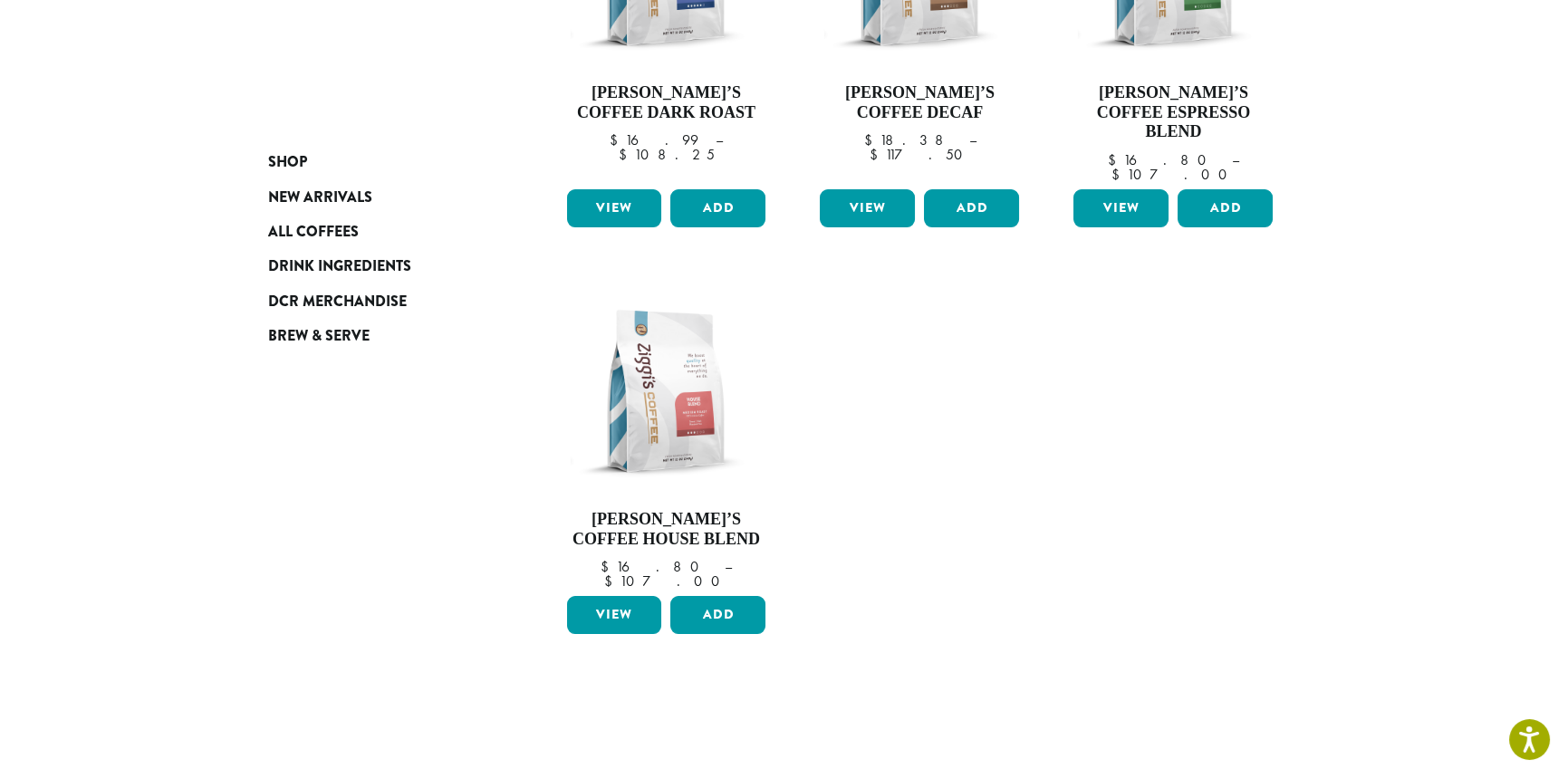
scroll to position [544, 0]
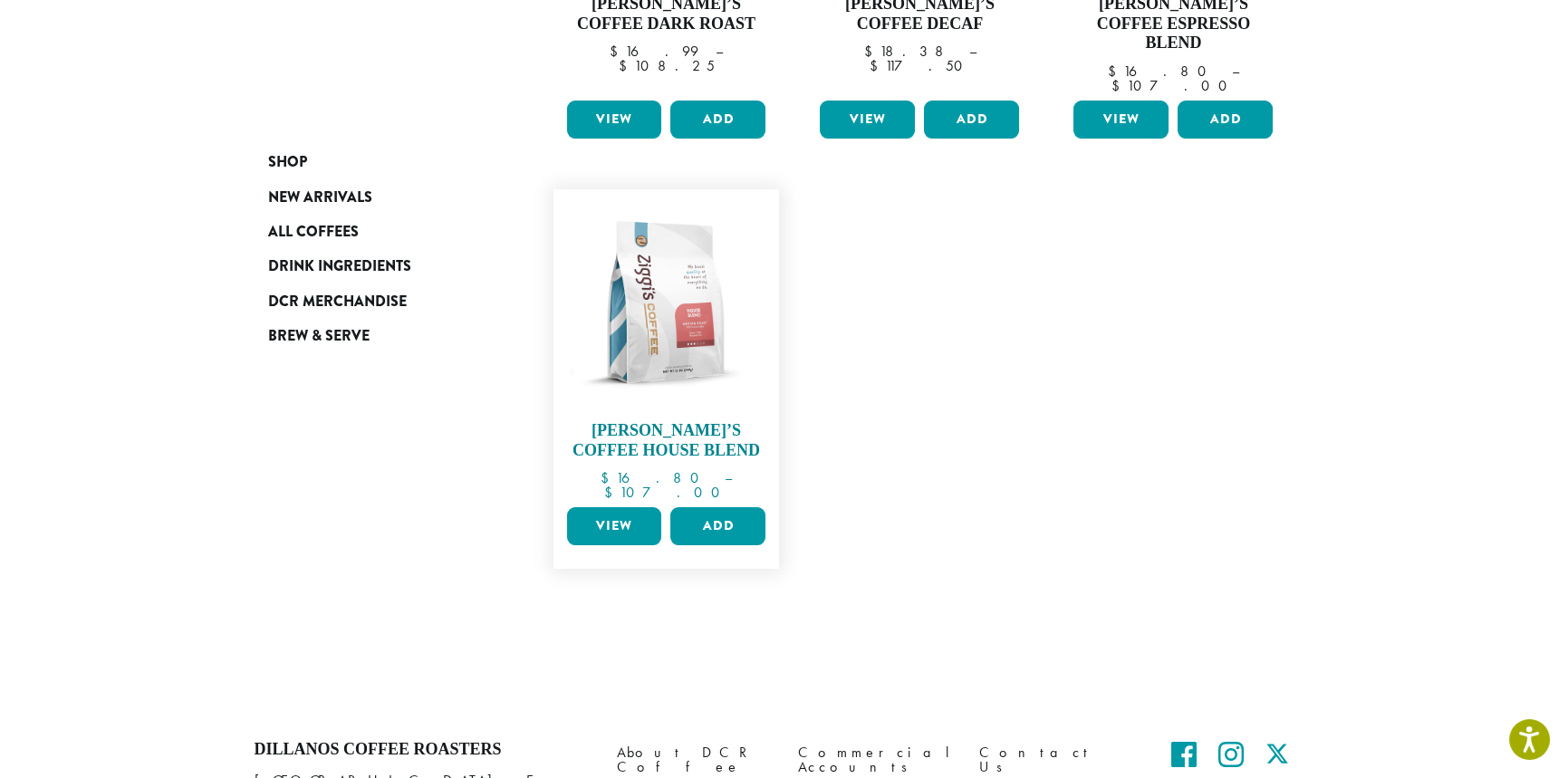
click at [672, 310] on img at bounding box center [666, 303] width 208 height 208
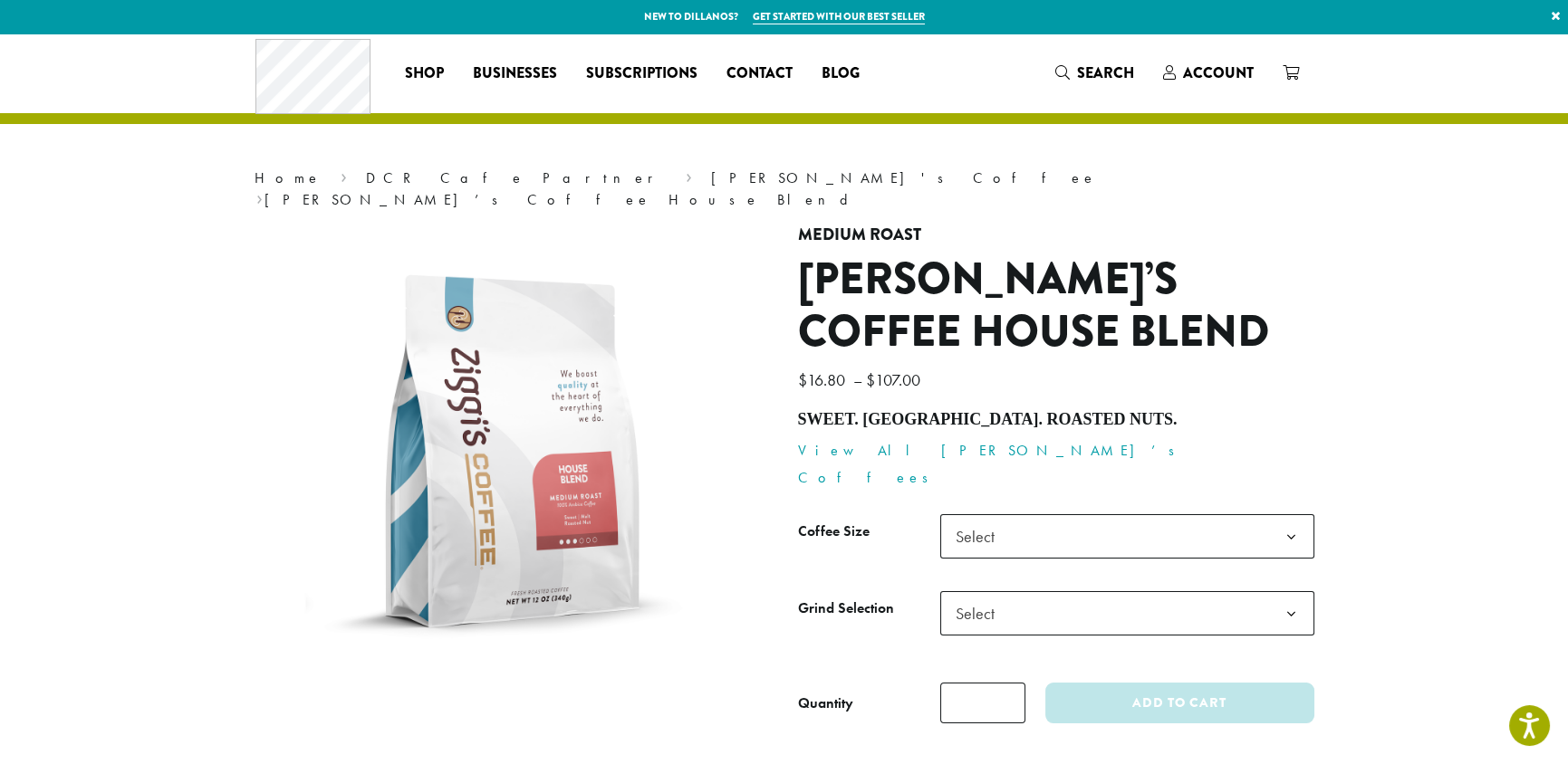
click at [1297, 515] on b at bounding box center [1291, 537] width 44 height 44
click at [1290, 592] on b at bounding box center [1291, 614] width 44 height 44
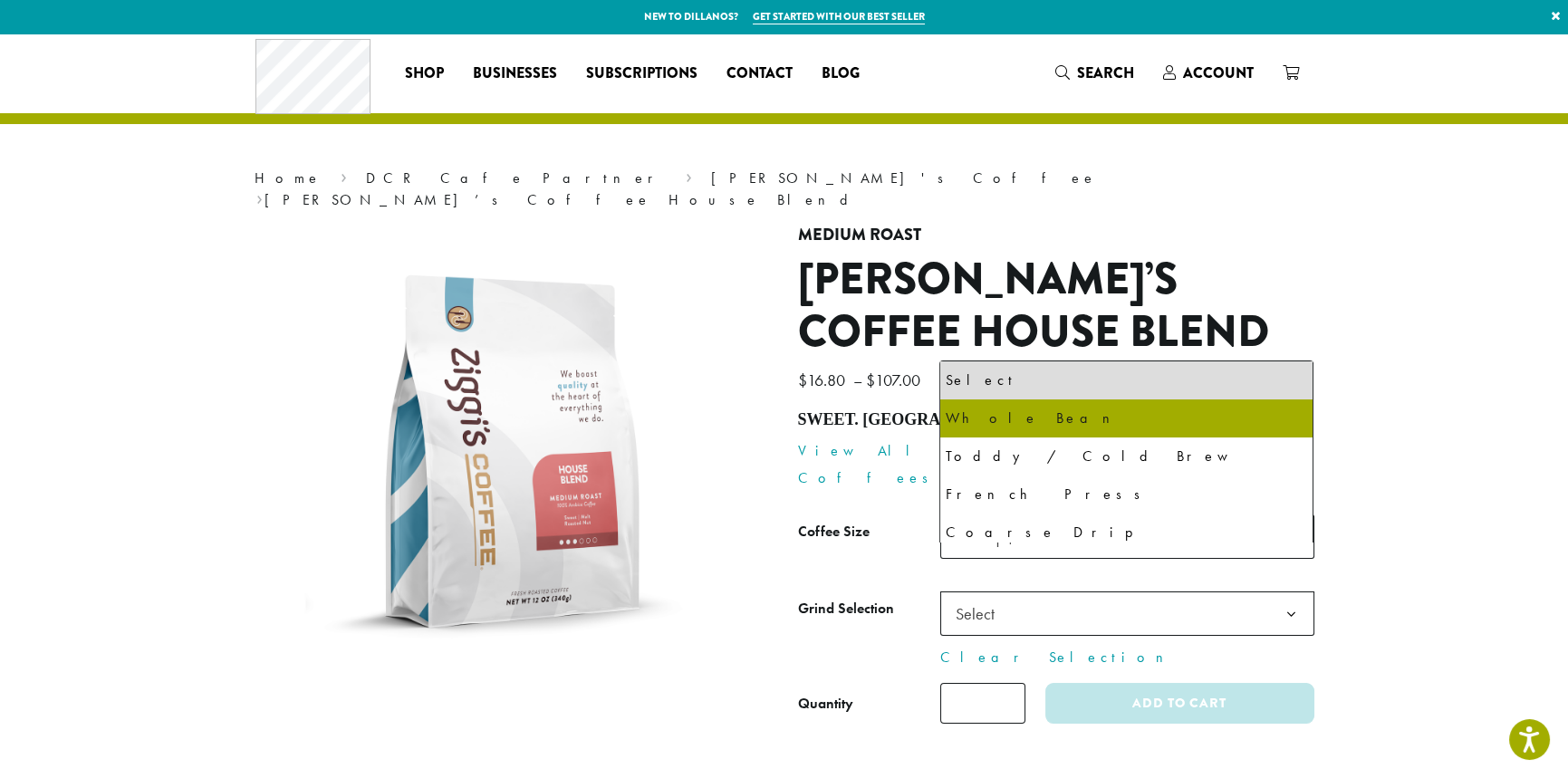
select select "*********"
select select "**********"
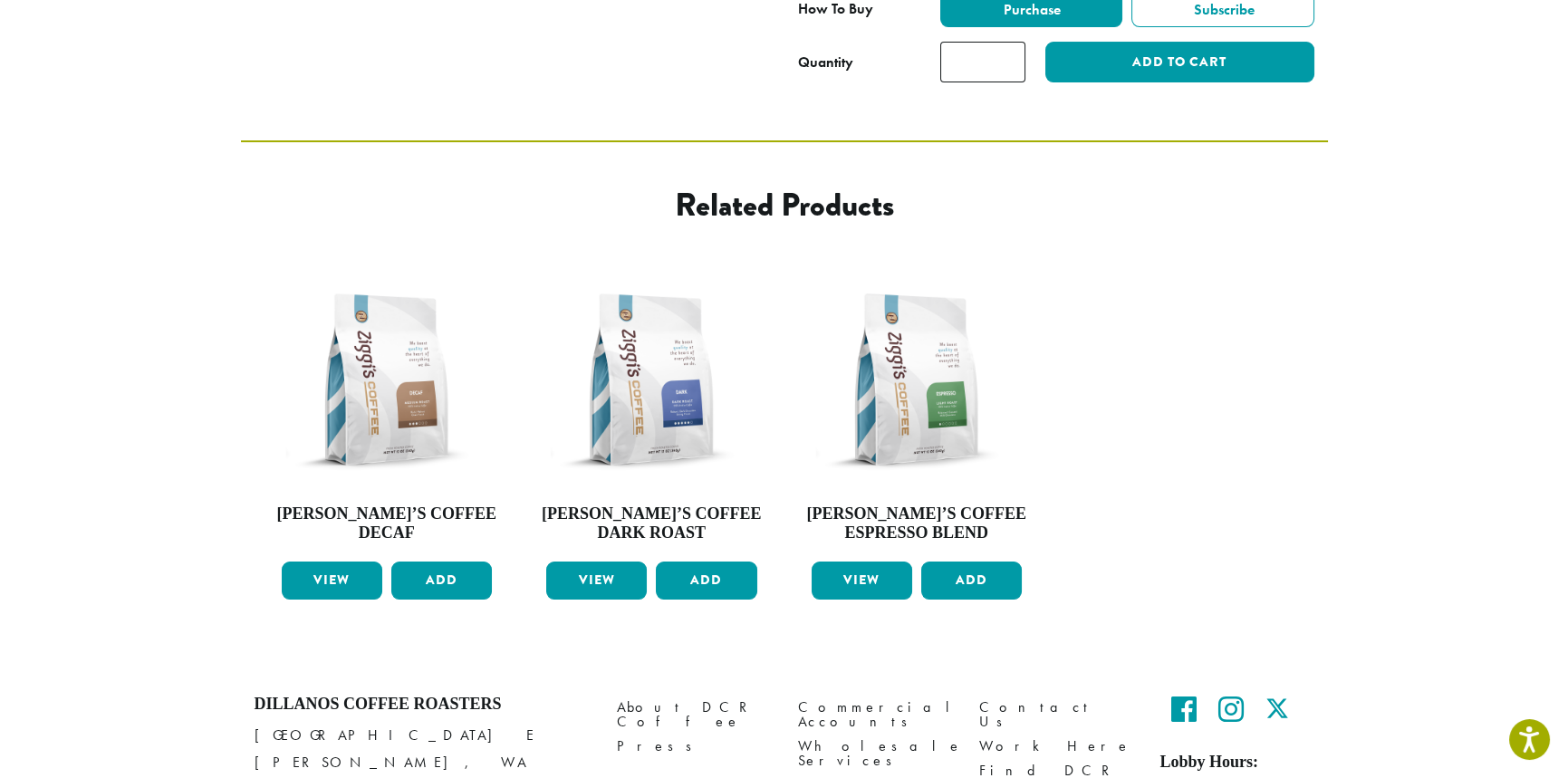
scroll to position [724, 0]
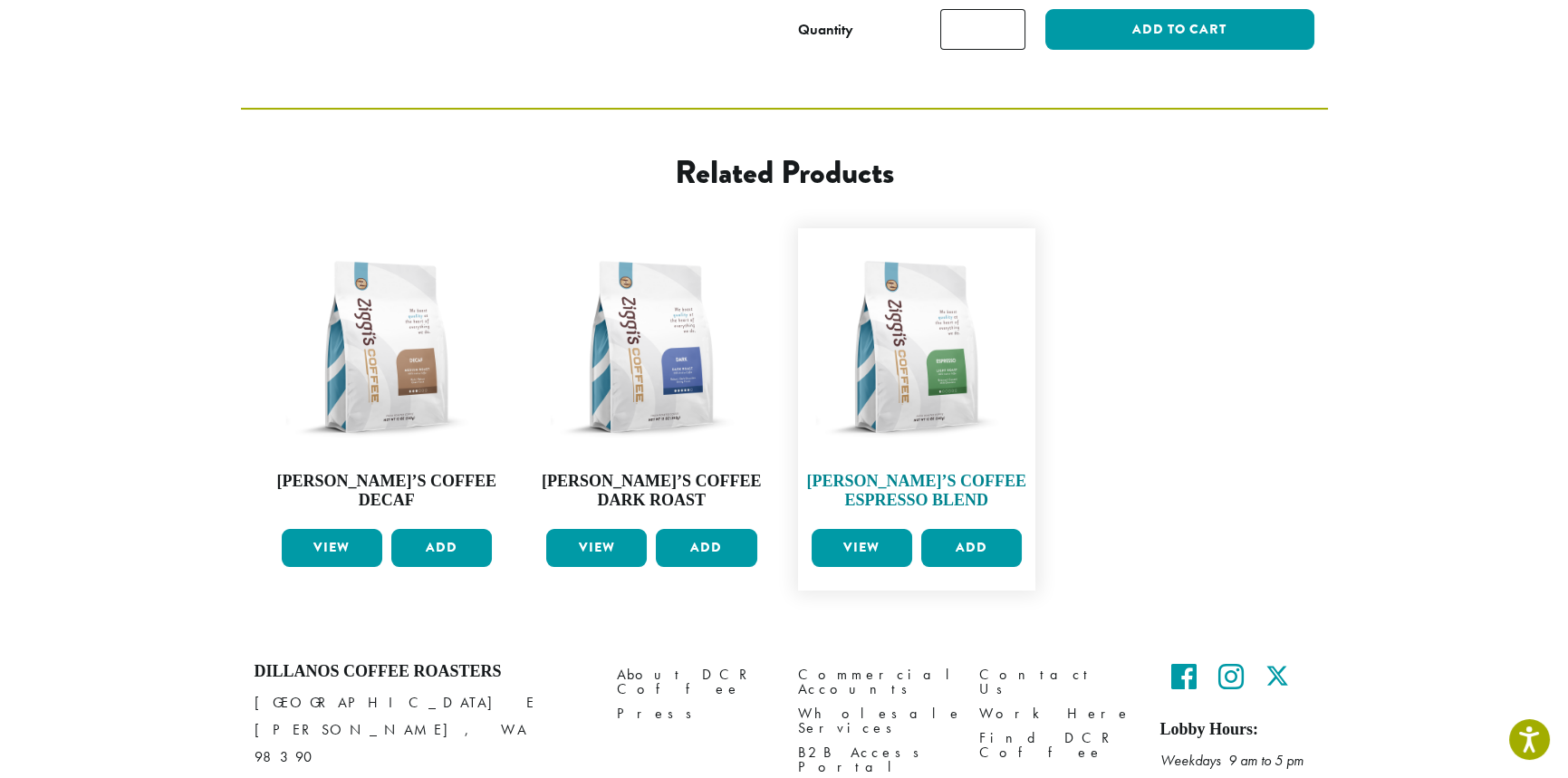
click at [888, 320] on img at bounding box center [916, 347] width 220 height 220
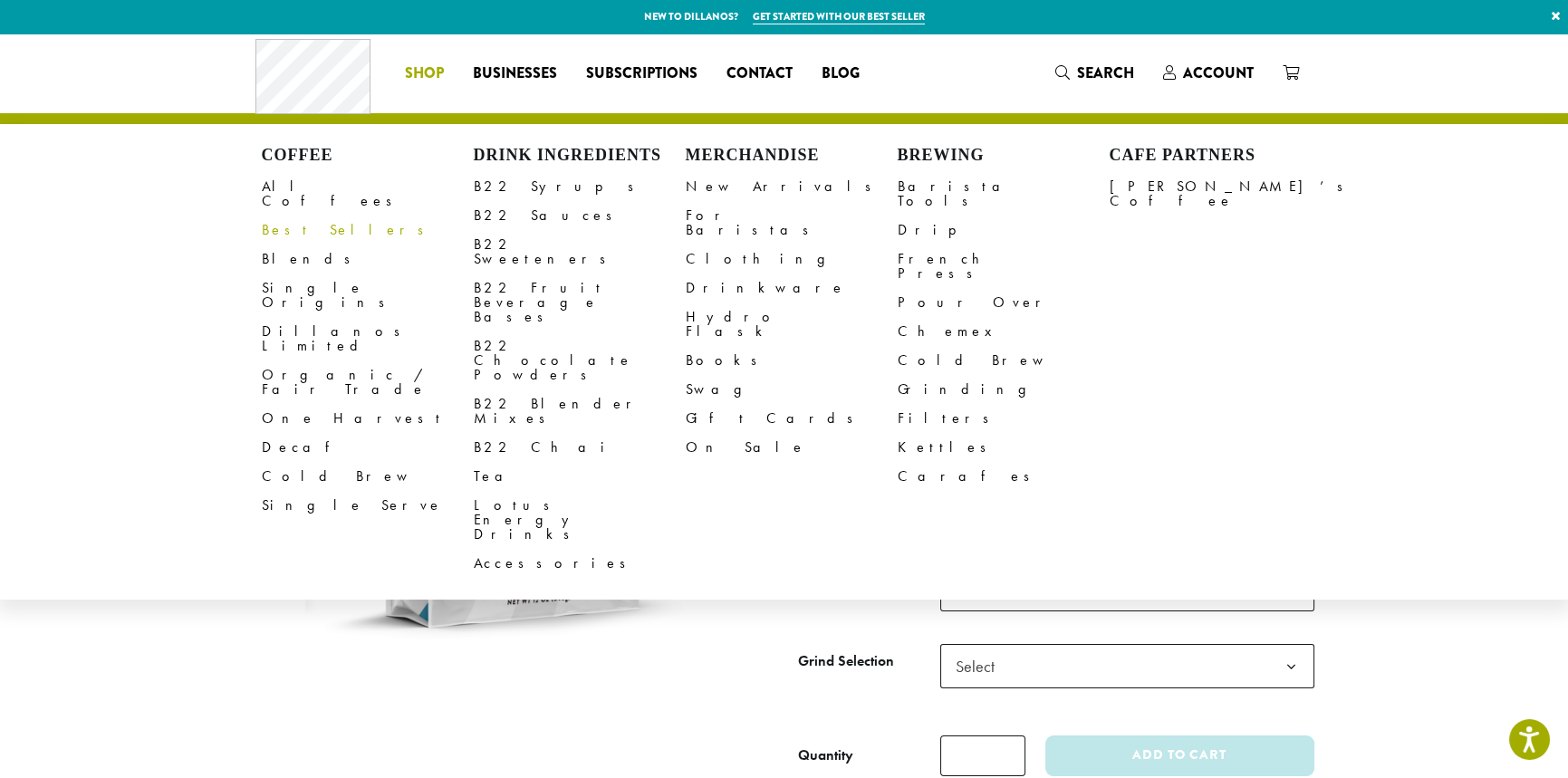
click at [290, 216] on link "Best Sellers" at bounding box center [368, 230] width 212 height 29
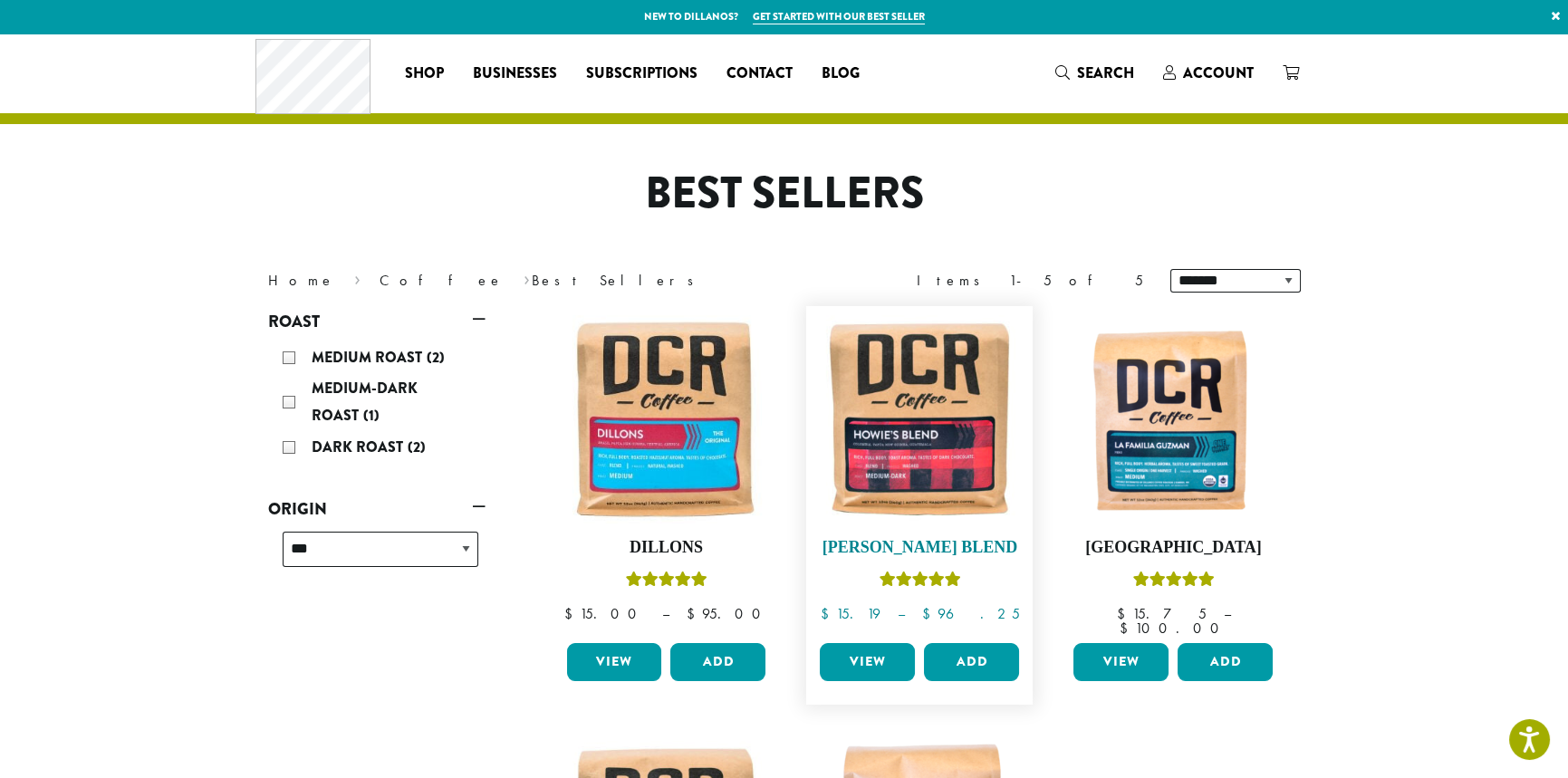
click at [923, 461] on img at bounding box center [919, 419] width 208 height 208
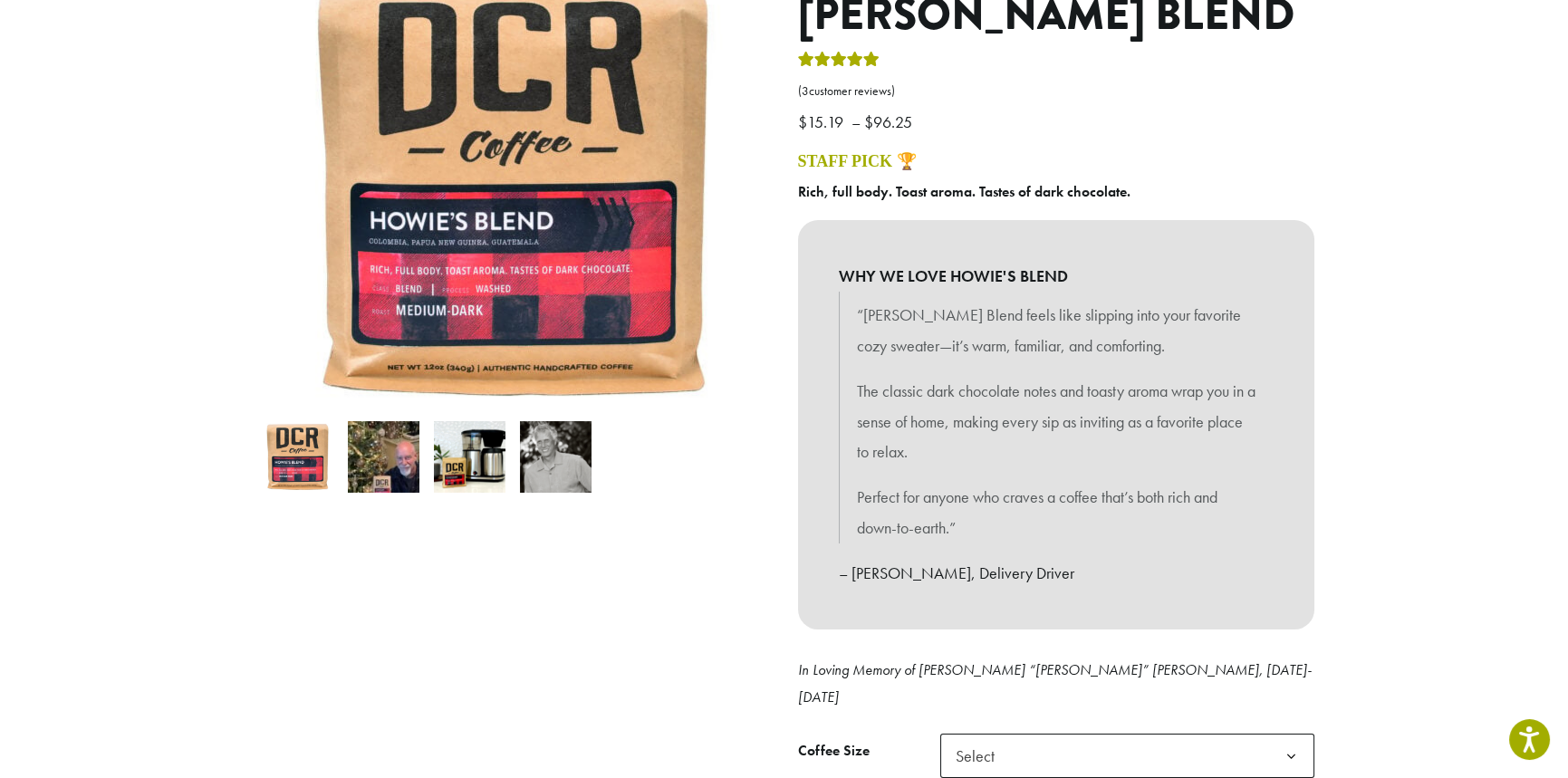
scroll to position [182, 0]
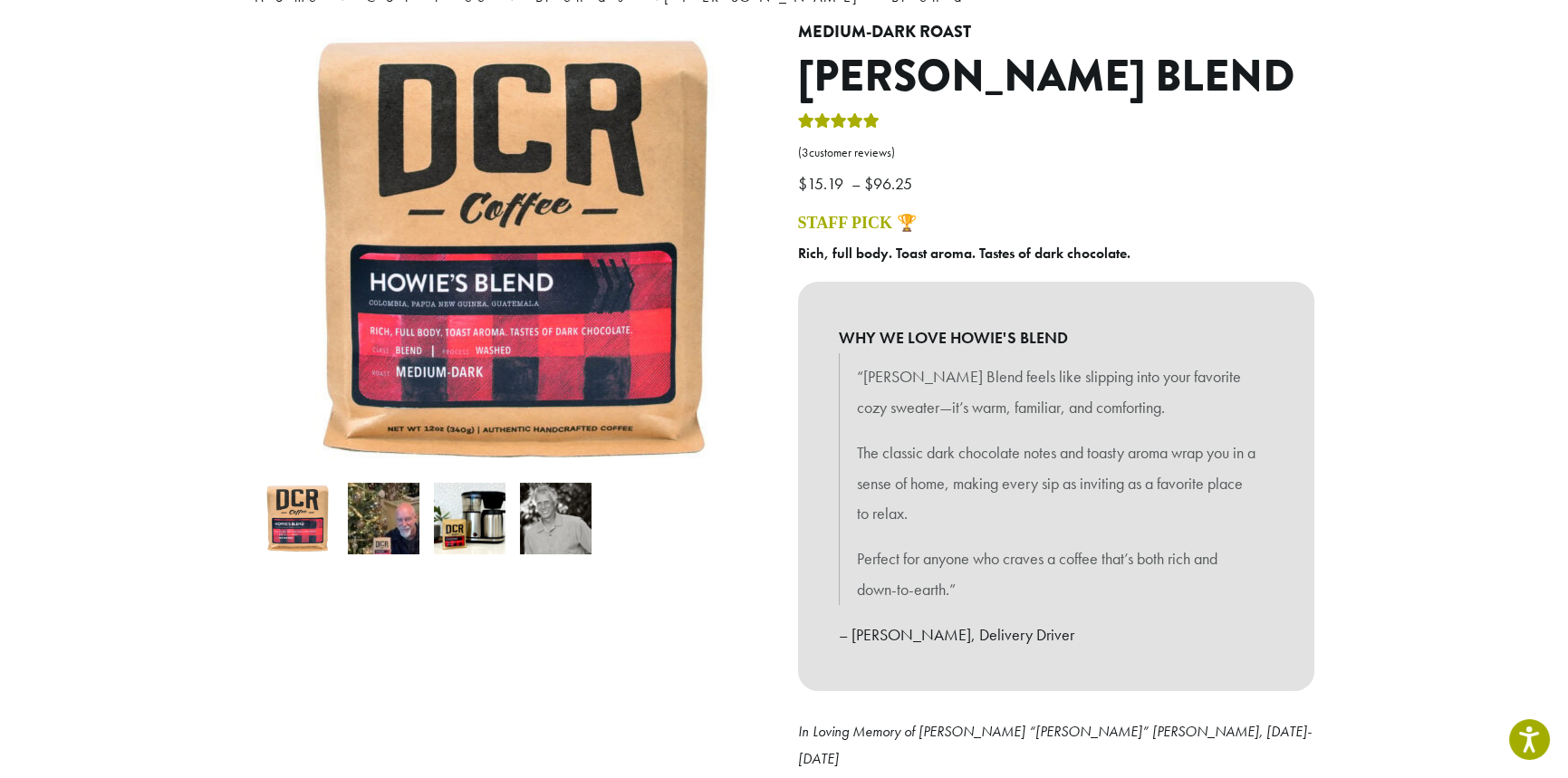
click at [389, 532] on img at bounding box center [384, 519] width 72 height 72
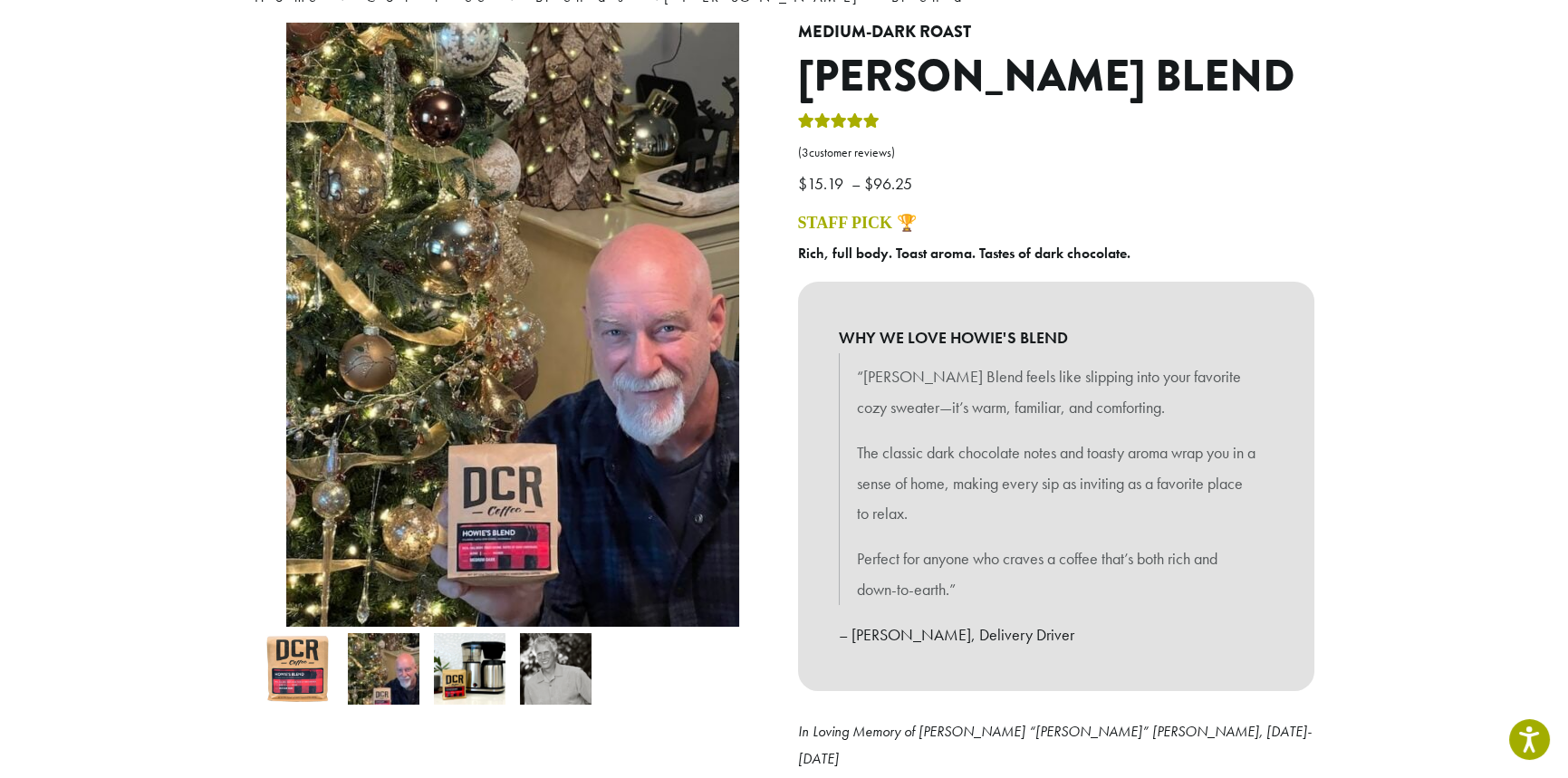
click at [475, 669] on img at bounding box center [470, 669] width 72 height 72
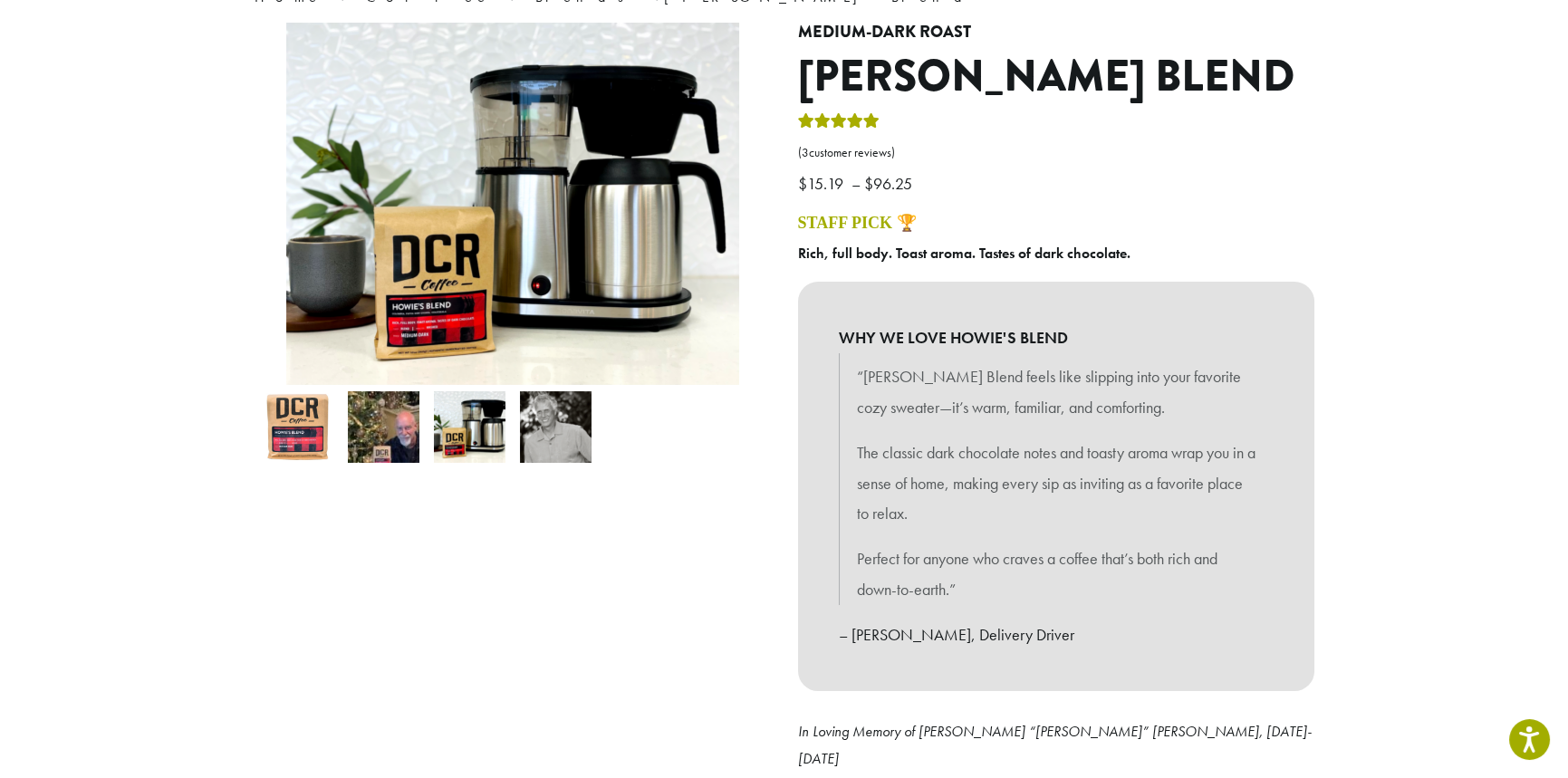
click at [547, 428] on img at bounding box center [556, 427] width 72 height 72
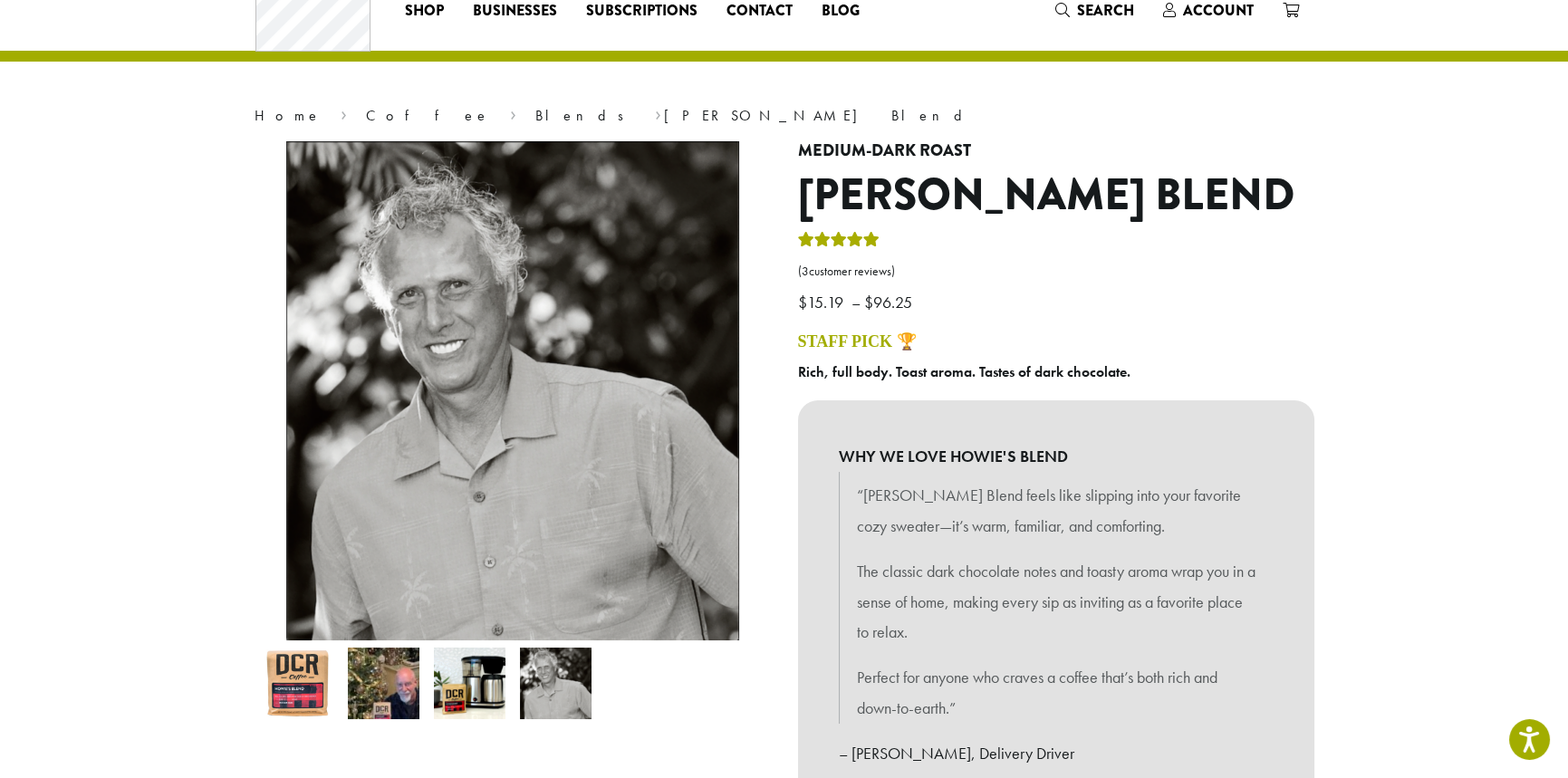
scroll to position [0, 0]
